Goal: Information Seeking & Learning: Find specific page/section

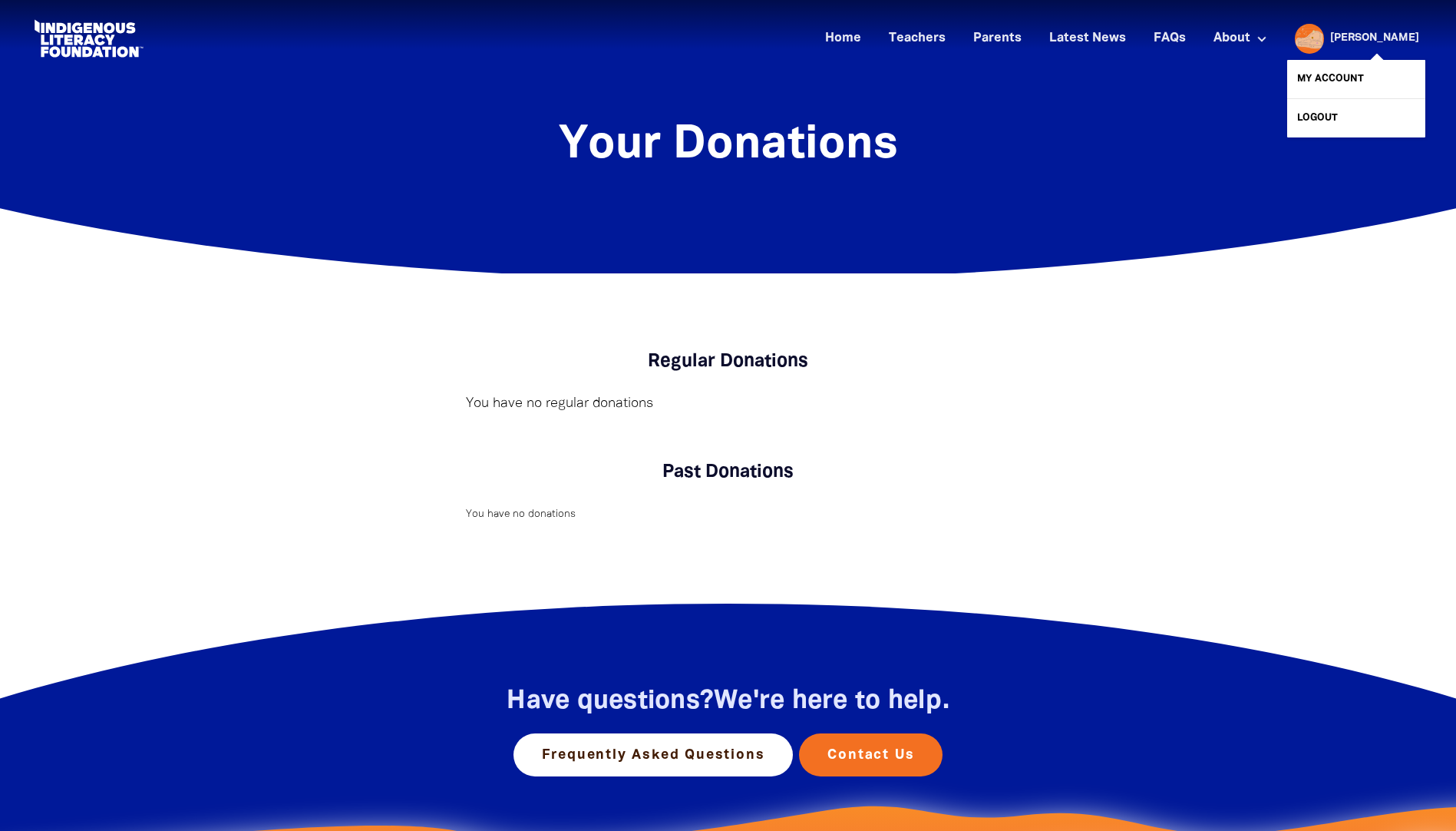
click at [1324, 40] on div at bounding box center [1305, 38] width 37 height 37
click at [1342, 77] on link "My Account" at bounding box center [1356, 79] width 138 height 38
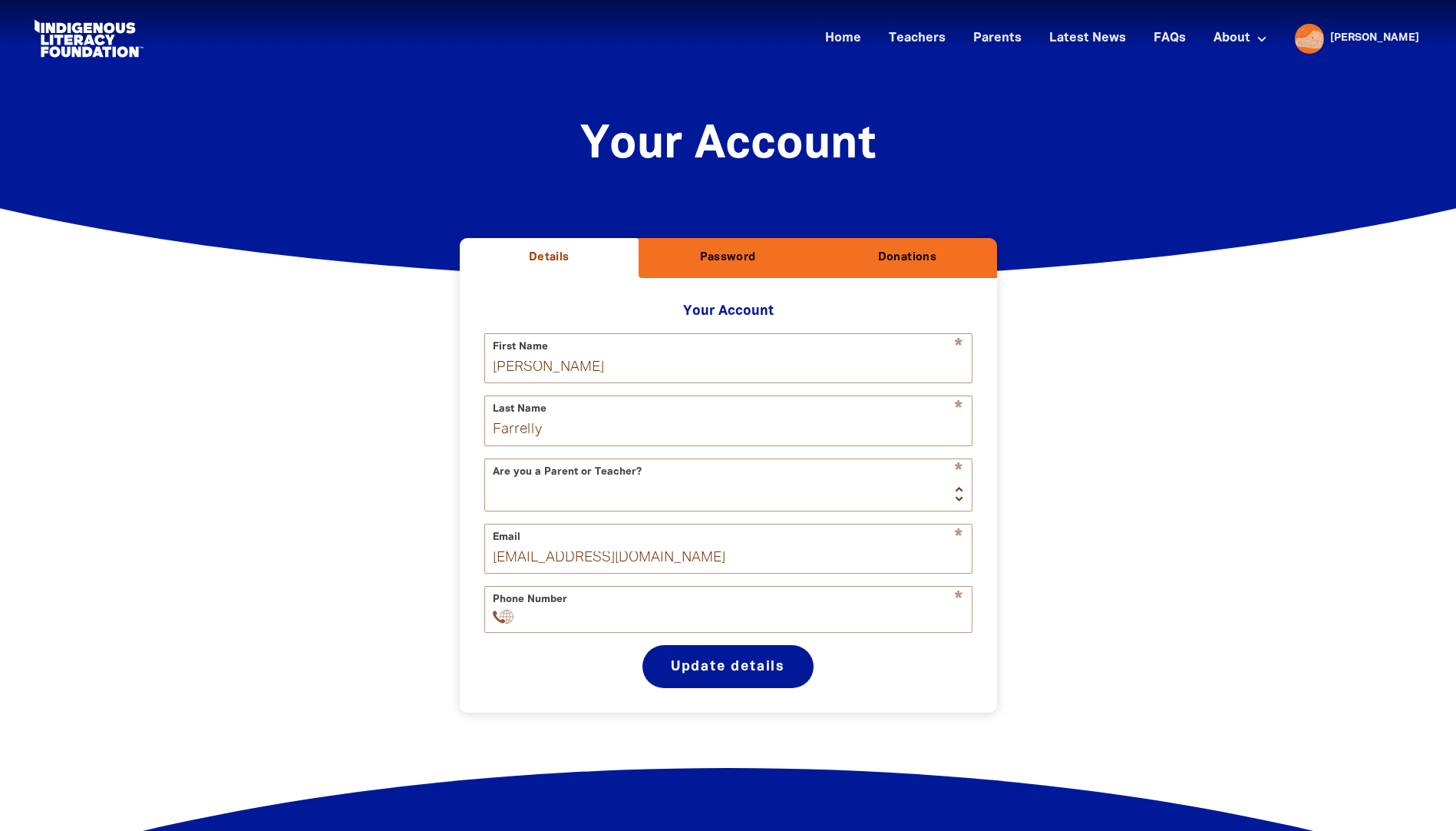
scroll to position [278, 0]
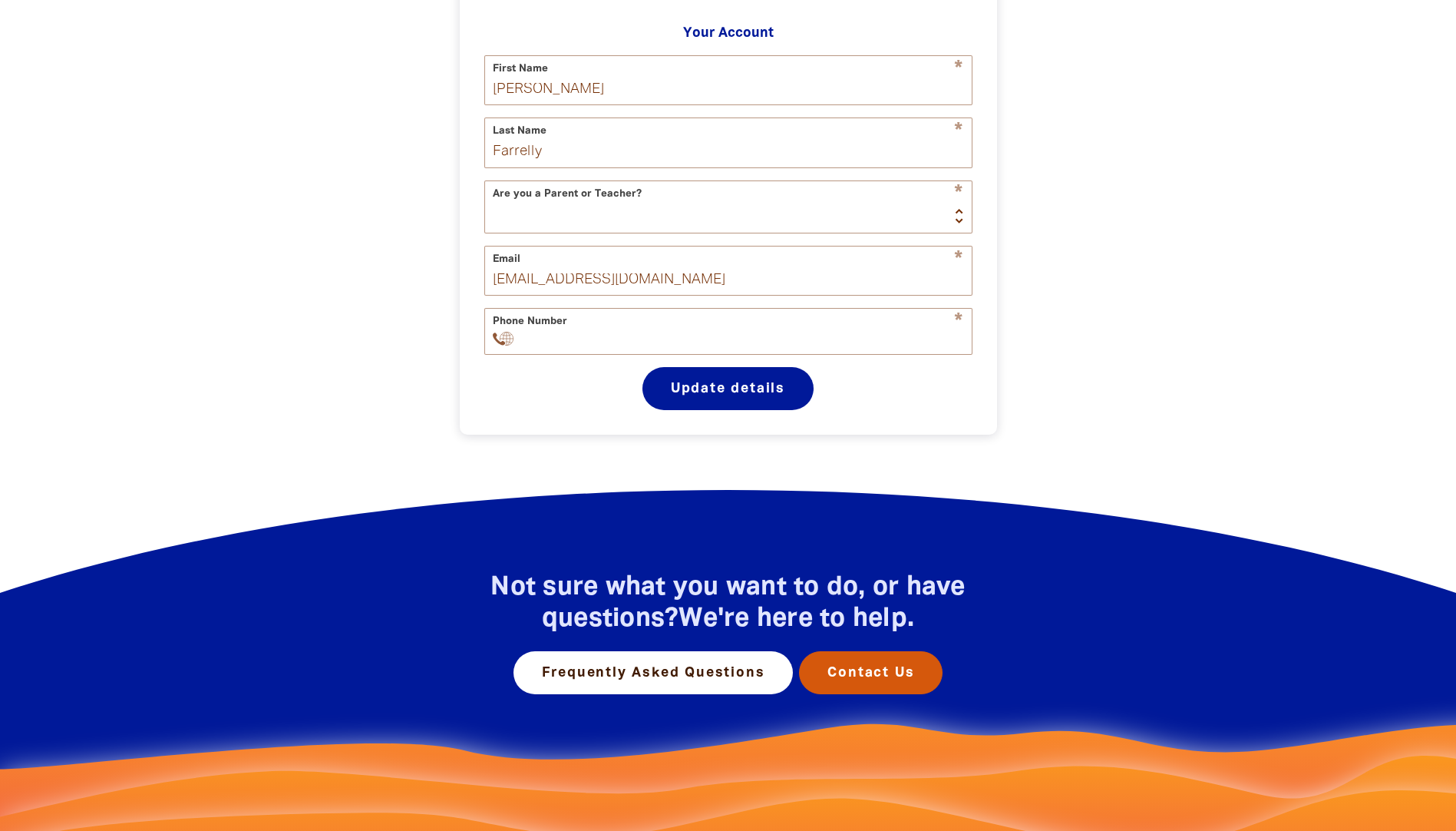
click at [906, 685] on link "Contact Us" at bounding box center [871, 672] width 143 height 43
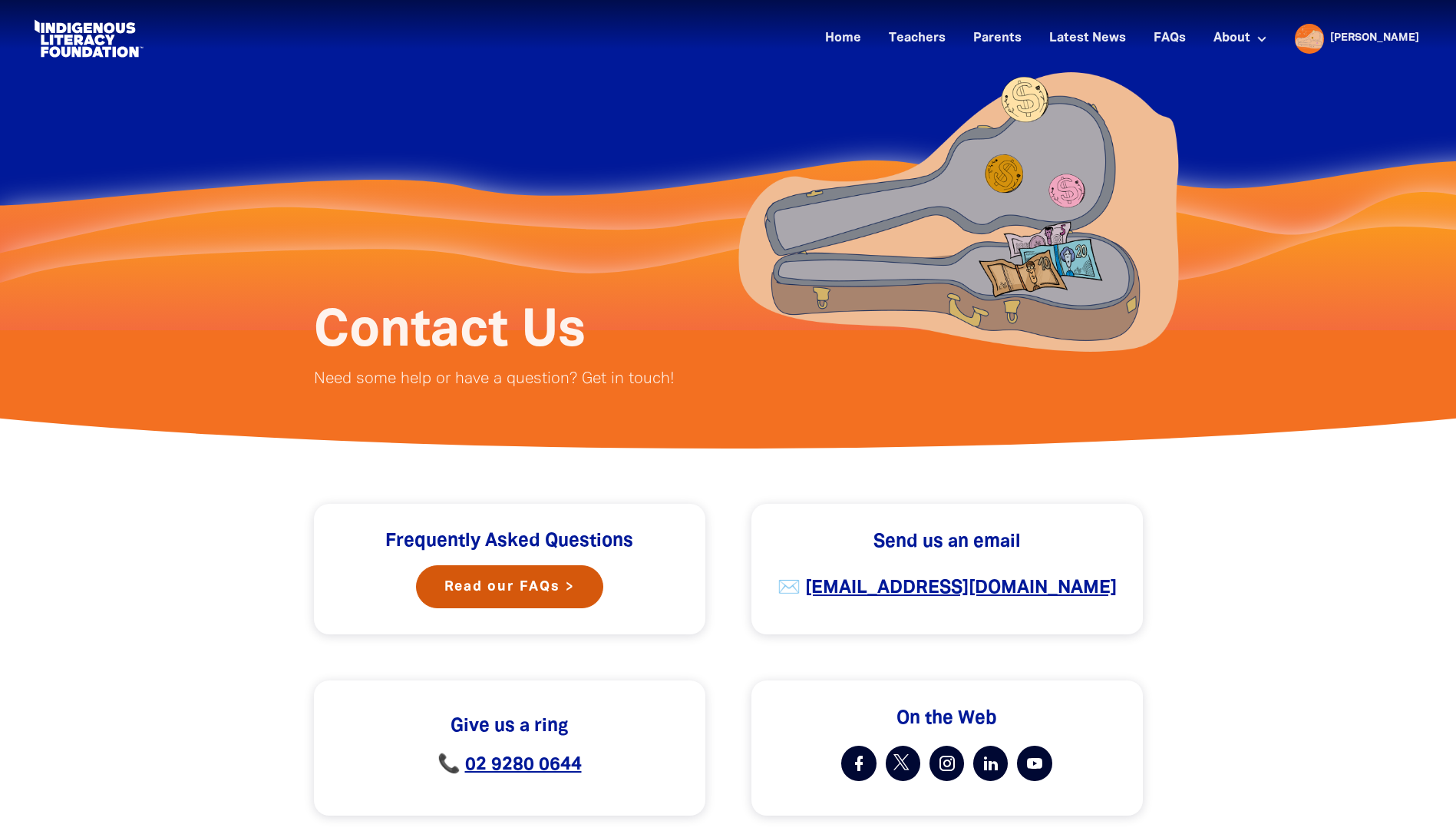
click at [494, 588] on link "Read our FAQs >" at bounding box center [509, 587] width 187 height 43
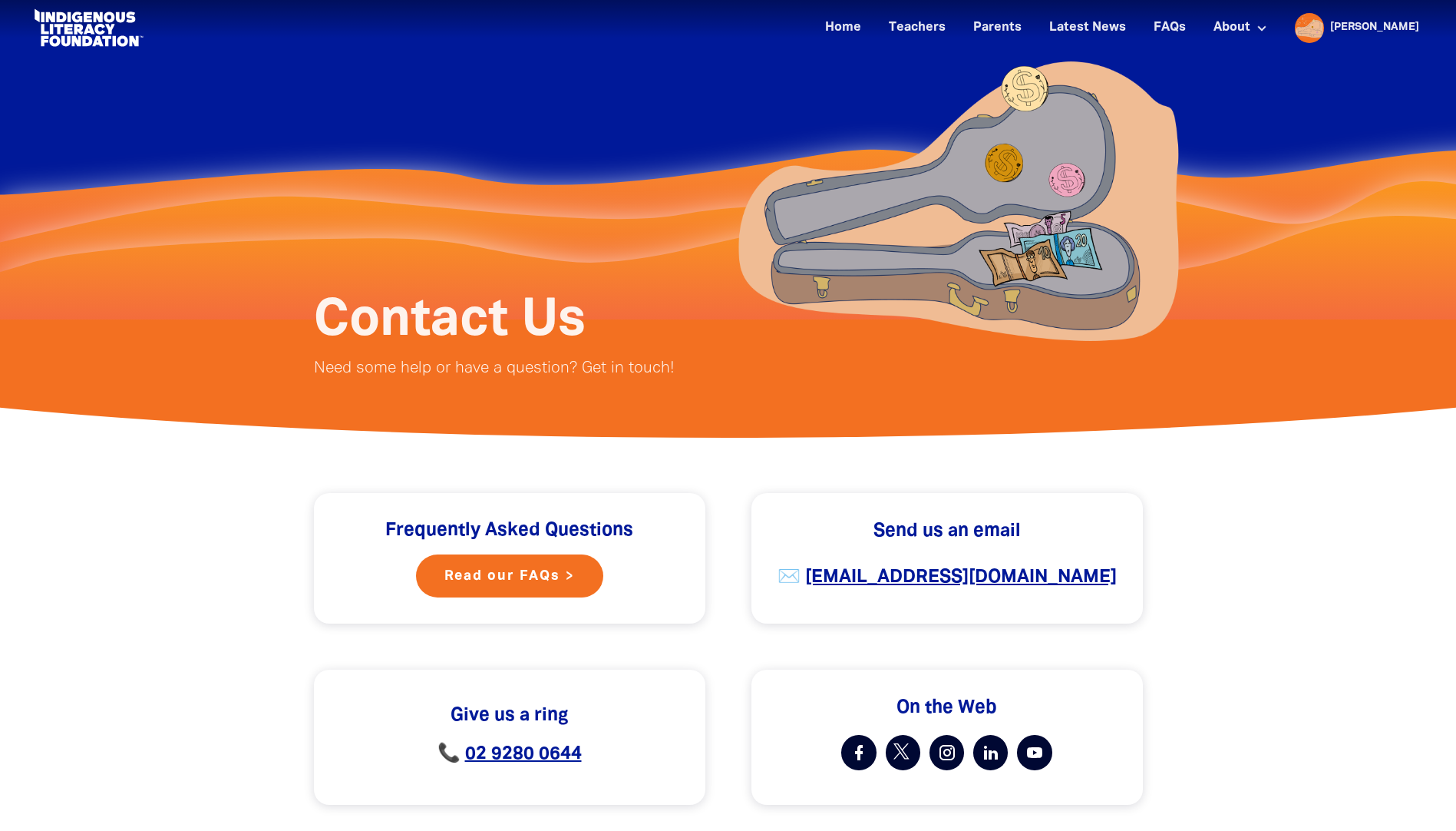
scroll to position [231, 0]
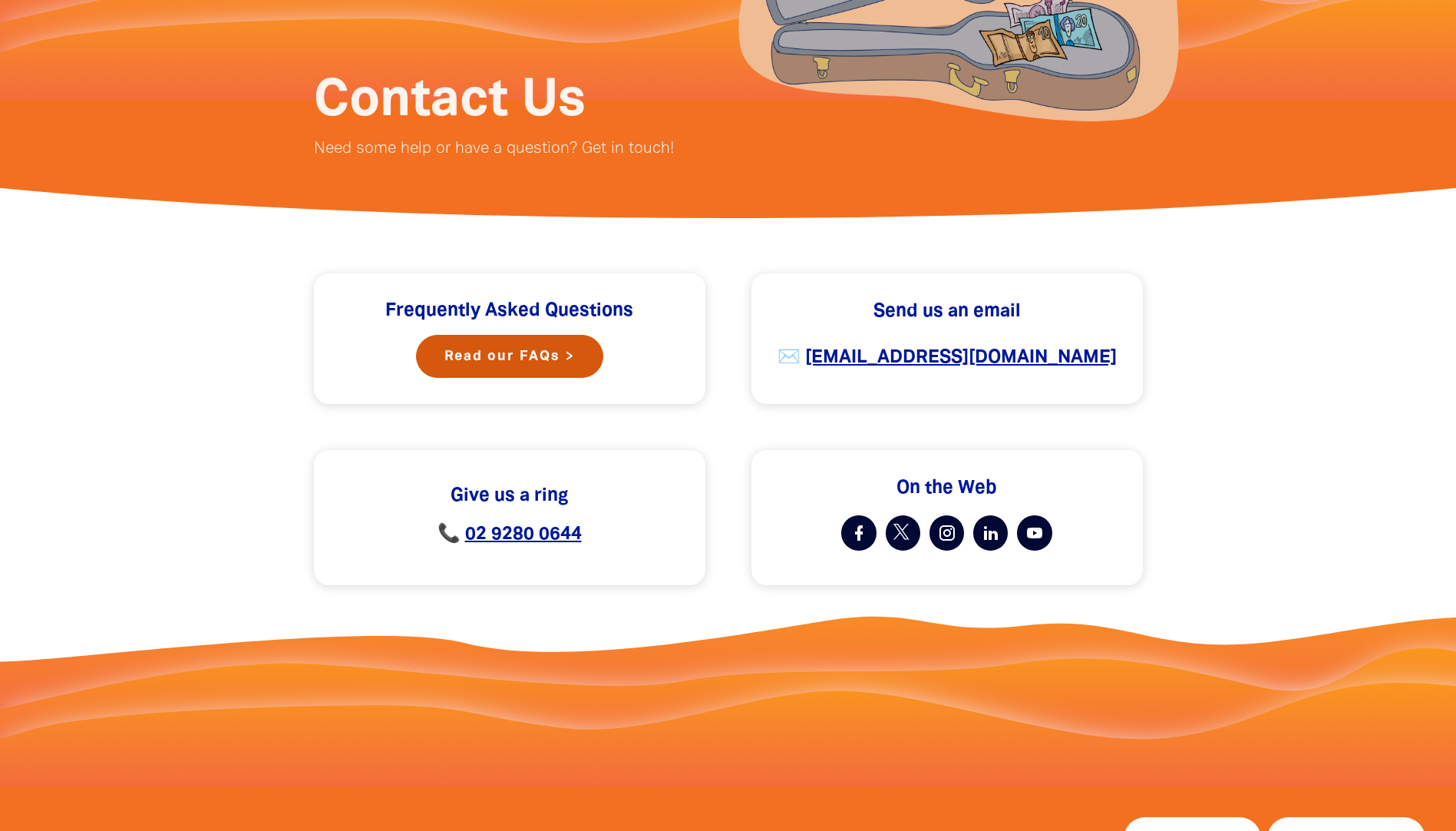
click at [500, 357] on link "Read our FAQs >" at bounding box center [509, 356] width 187 height 43
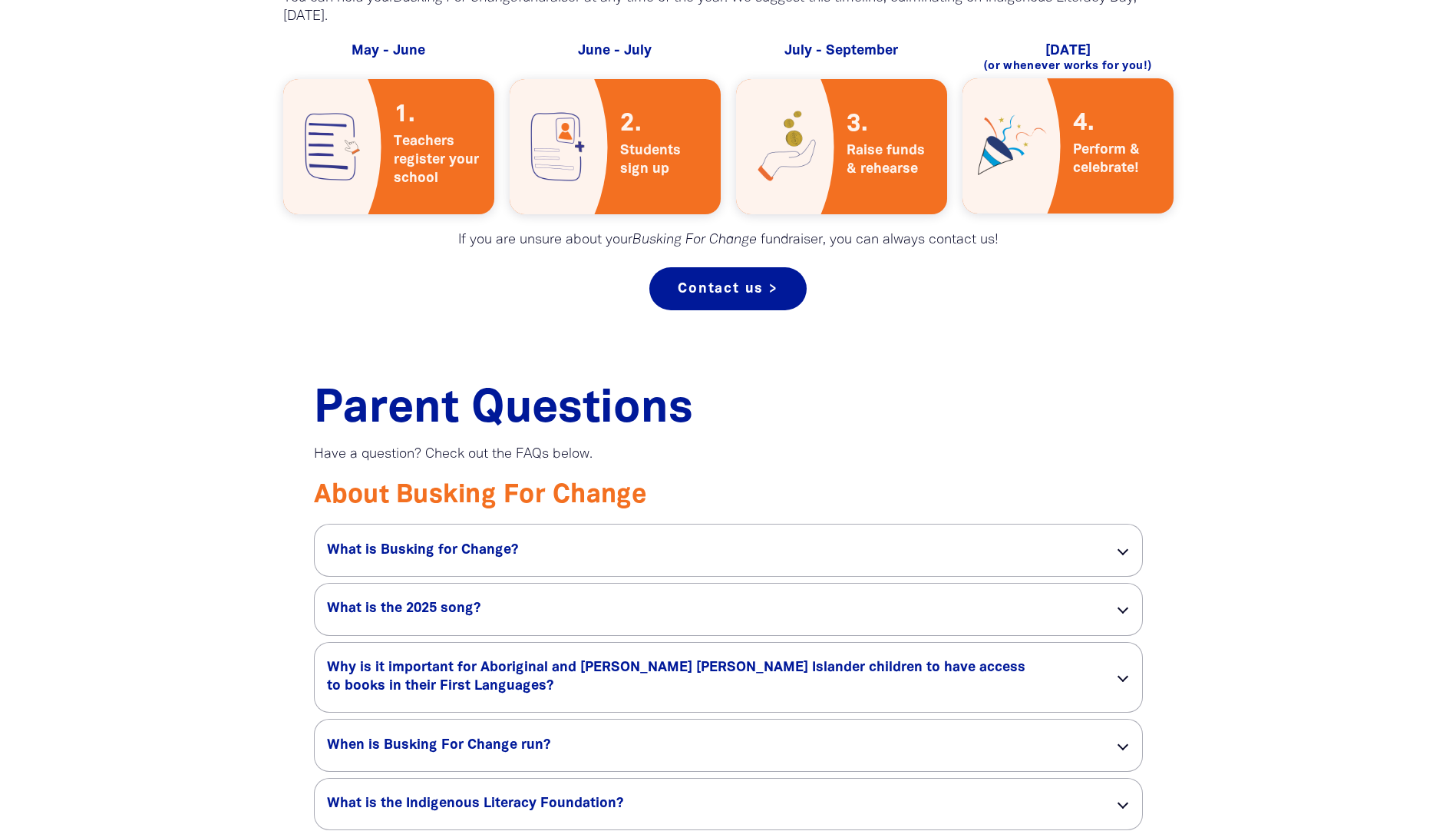
scroll to position [383, 0]
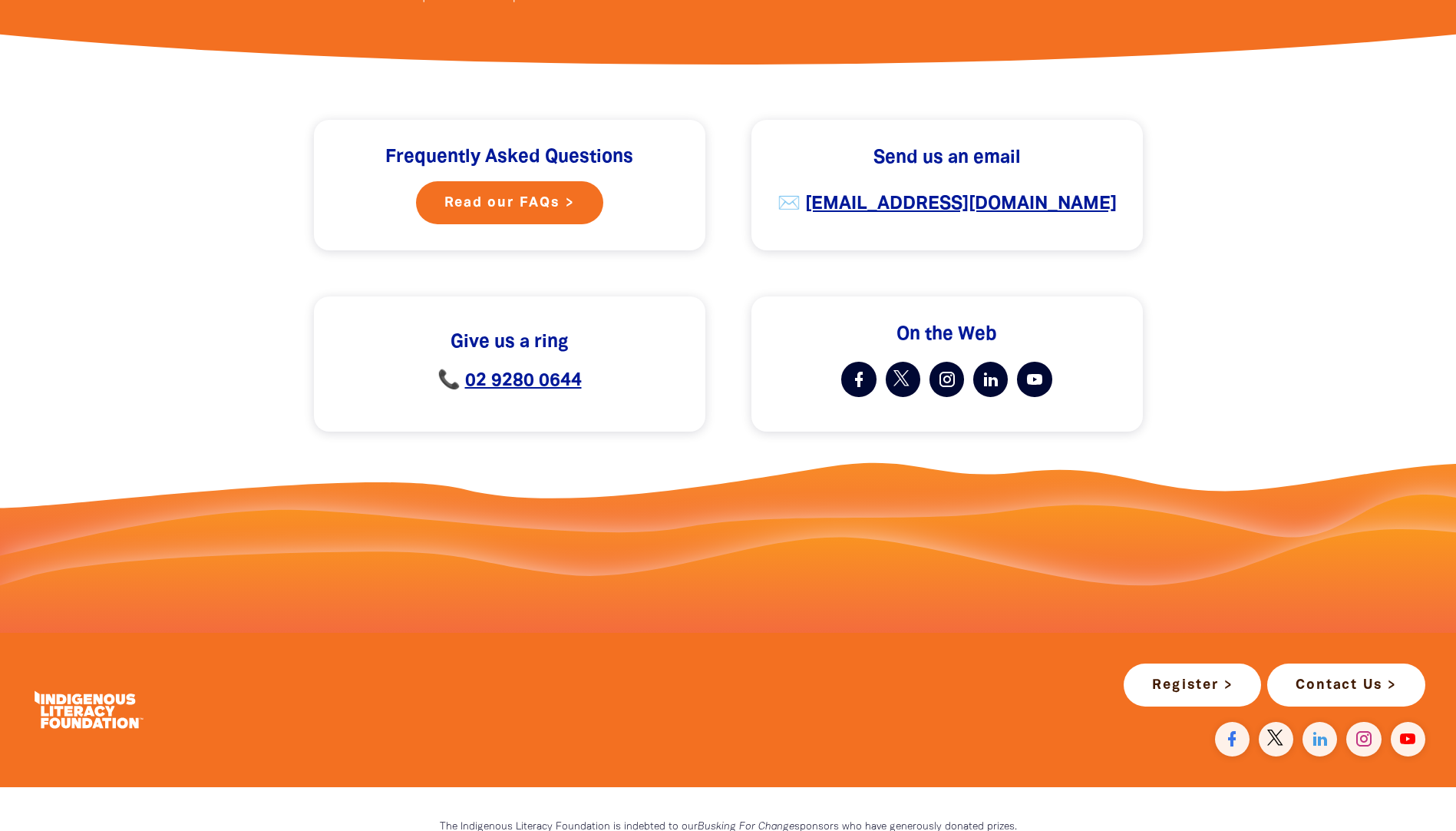
scroll to position [231, 0]
